Goal: Check status

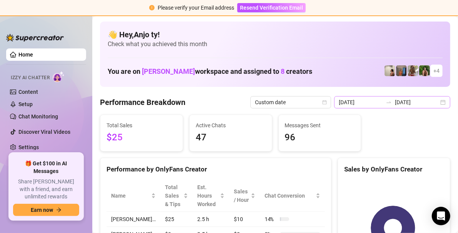
click at [437, 102] on div "[DATE] [DATE]" at bounding box center [392, 102] width 116 height 12
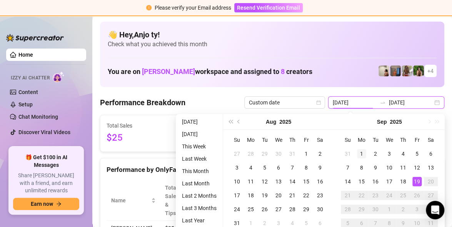
type input "[DATE]"
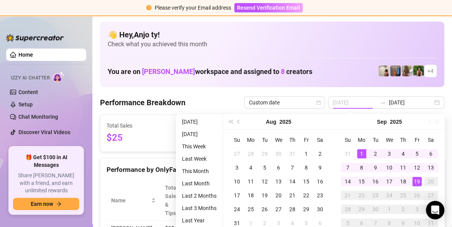
click at [358, 153] on div "1" at bounding box center [361, 153] width 9 height 9
click at [416, 180] on div "19" at bounding box center [416, 181] width 9 height 9
click at [416, 180] on rect at bounding box center [389, 228] width 98 height 96
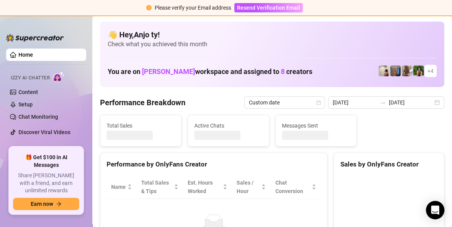
type input "[DATE]"
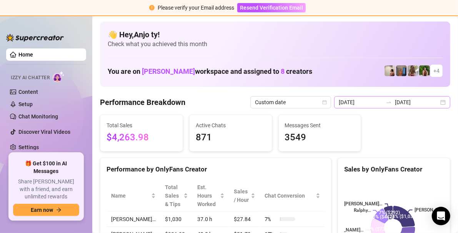
click at [437, 102] on div "[DATE] [DATE]" at bounding box center [392, 102] width 116 height 12
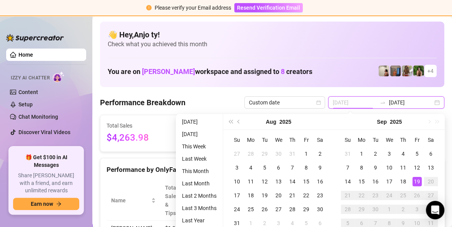
type input "[DATE]"
click at [418, 180] on div "19" at bounding box center [416, 181] width 9 height 9
click at [418, 180] on rect at bounding box center [389, 228] width 98 height 96
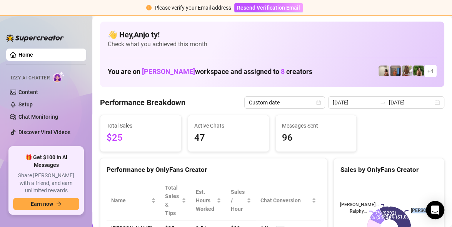
type input "[DATE]"
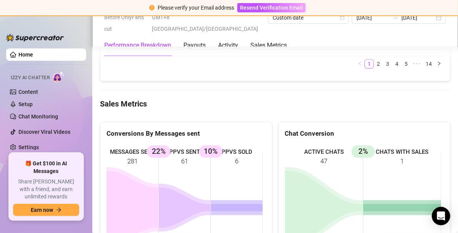
scroll to position [1115, 0]
